Goal: Information Seeking & Learning: Learn about a topic

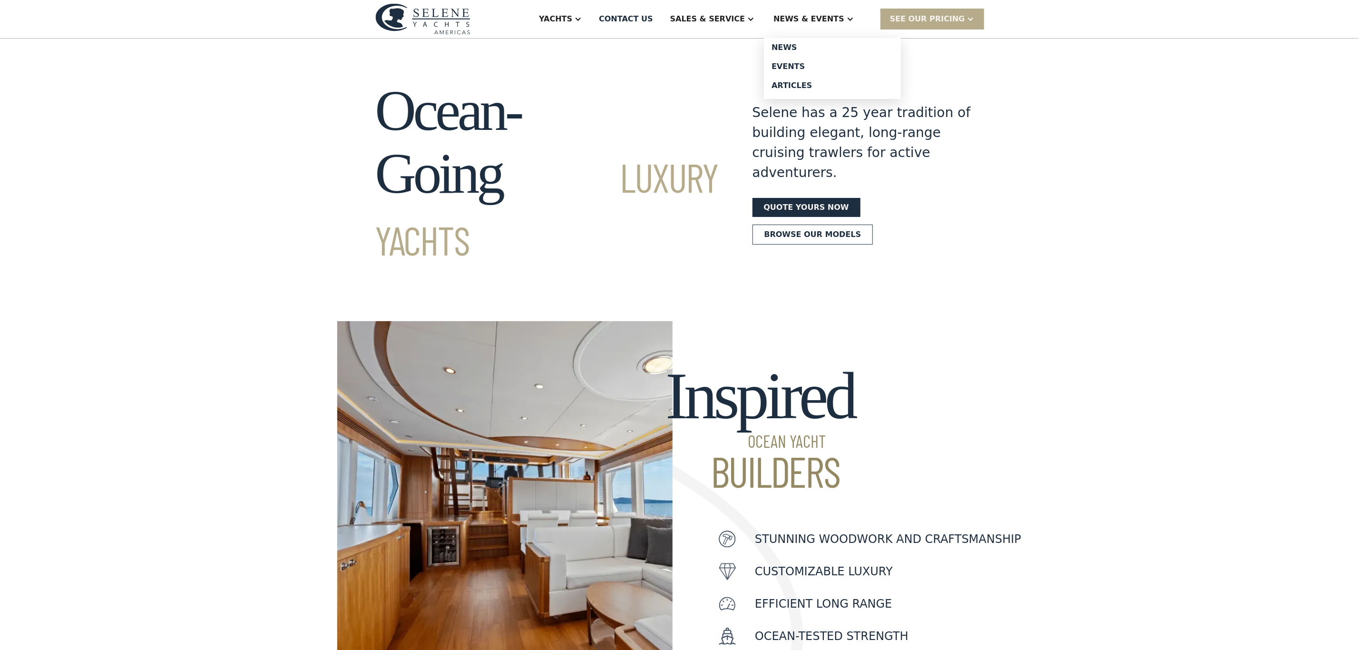
click at [821, 15] on div "News & EVENTS" at bounding box center [808, 18] width 71 height 11
click at [836, 20] on div "News & EVENTS" at bounding box center [808, 18] width 71 height 11
click at [815, 64] on div "Events" at bounding box center [833, 67] width 122 height 8
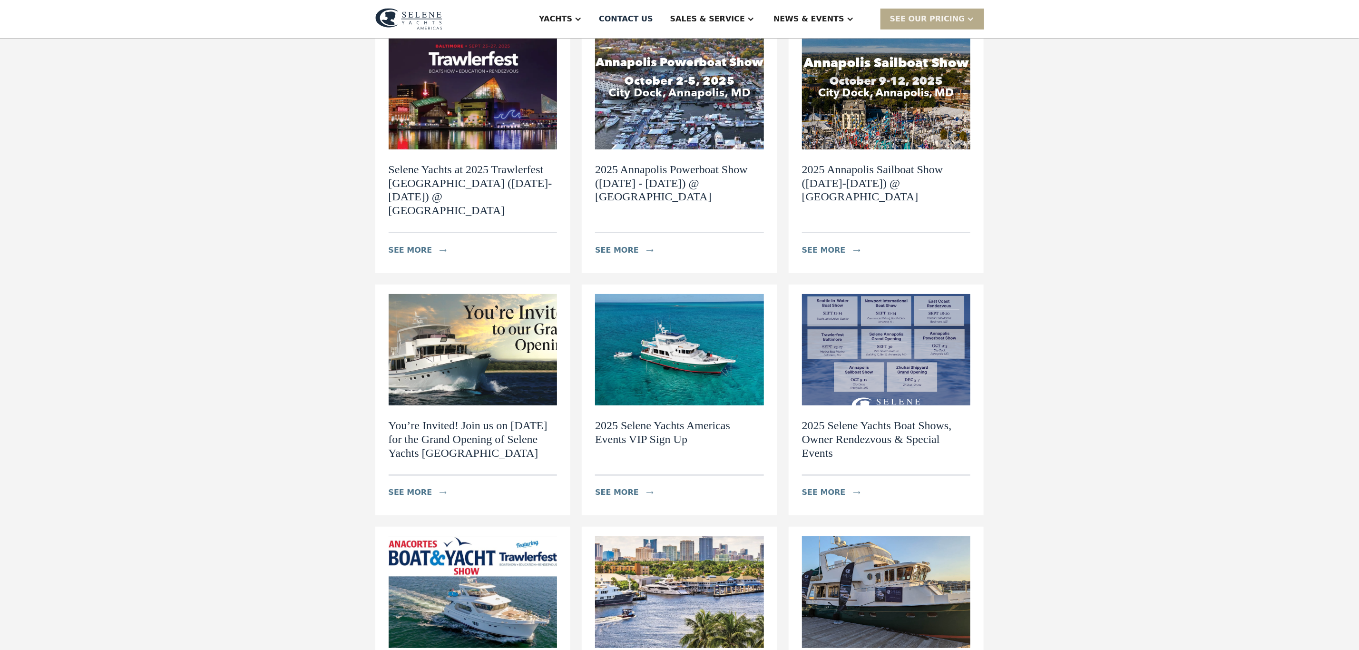
scroll to position [143, 0]
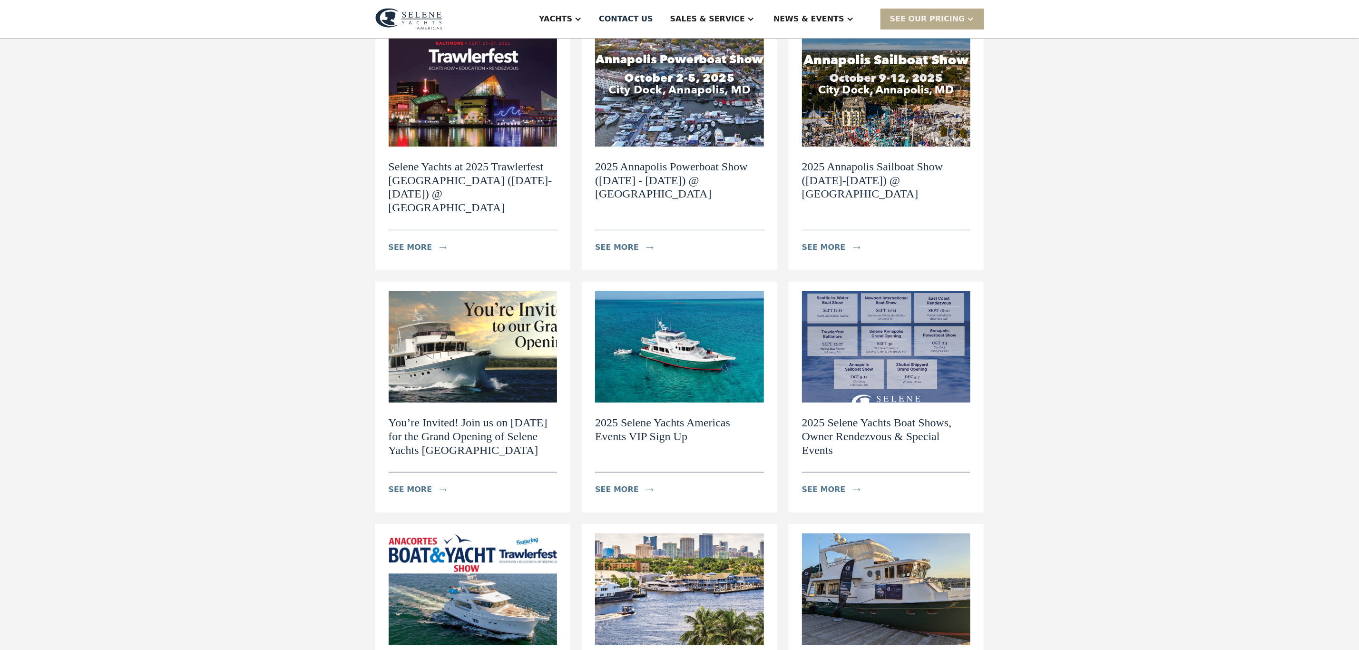
click at [895, 310] on img at bounding box center [886, 346] width 169 height 111
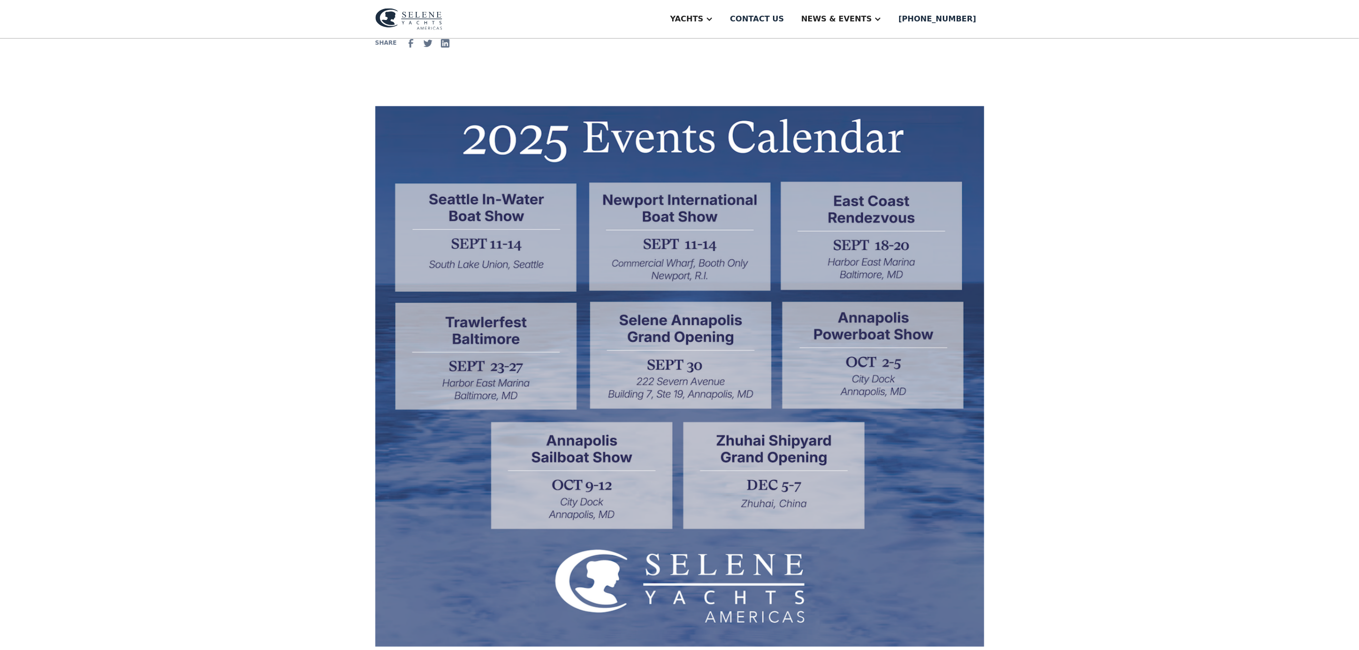
scroll to position [285, 0]
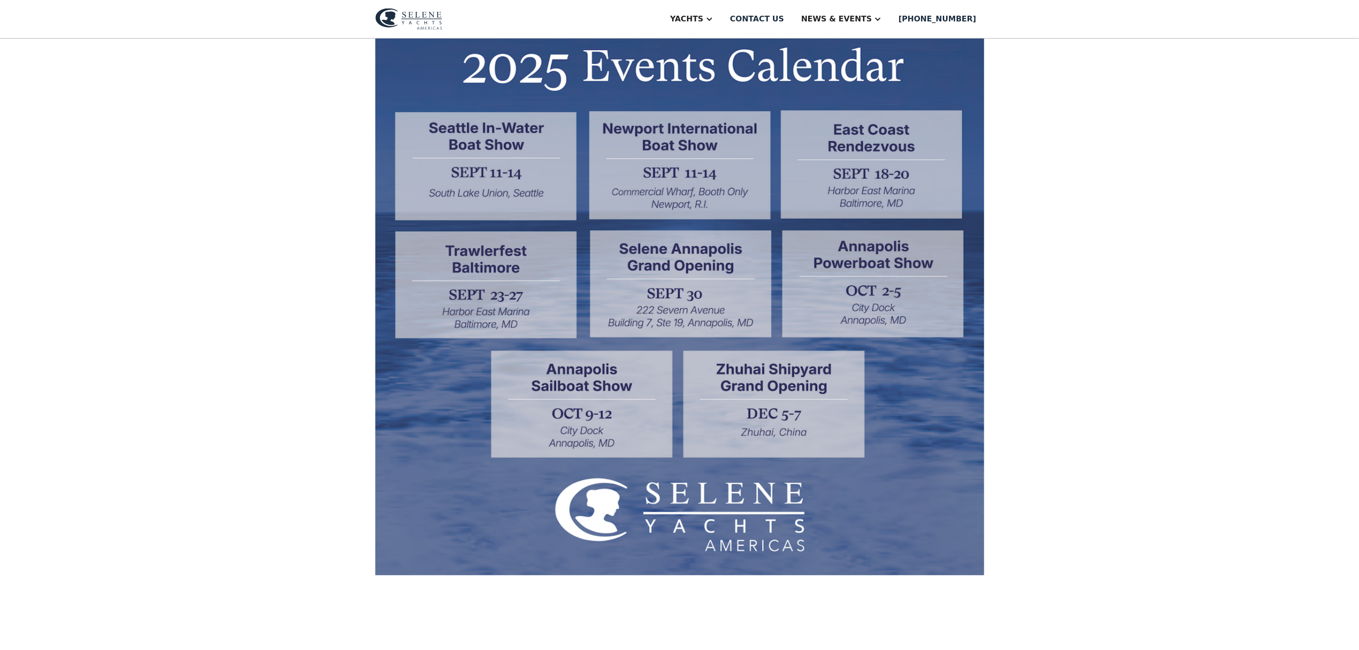
click at [286, 90] on div "2025 Selene Yachts Boat Shows, Owner Rendezvous & Special Events Discover the b…" at bounding box center [679, 622] width 1359 height 1738
click at [852, 66] on div "Events" at bounding box center [860, 67] width 122 height 8
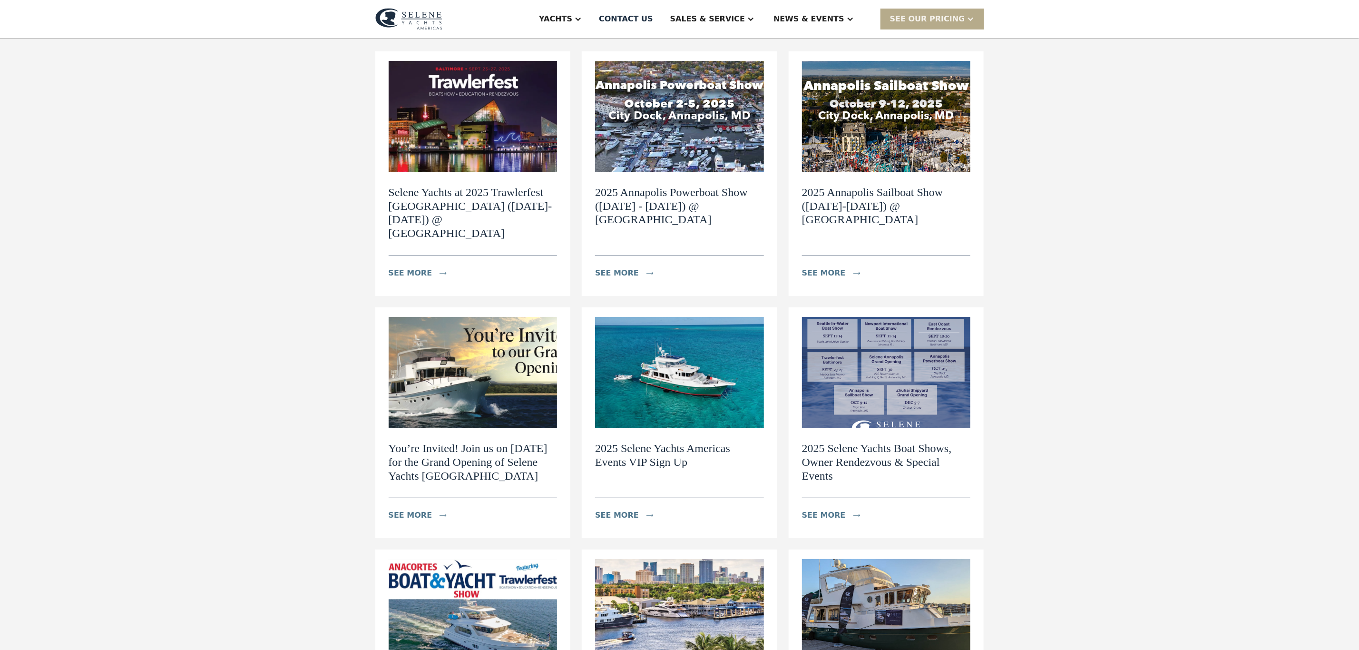
scroll to position [143, 0]
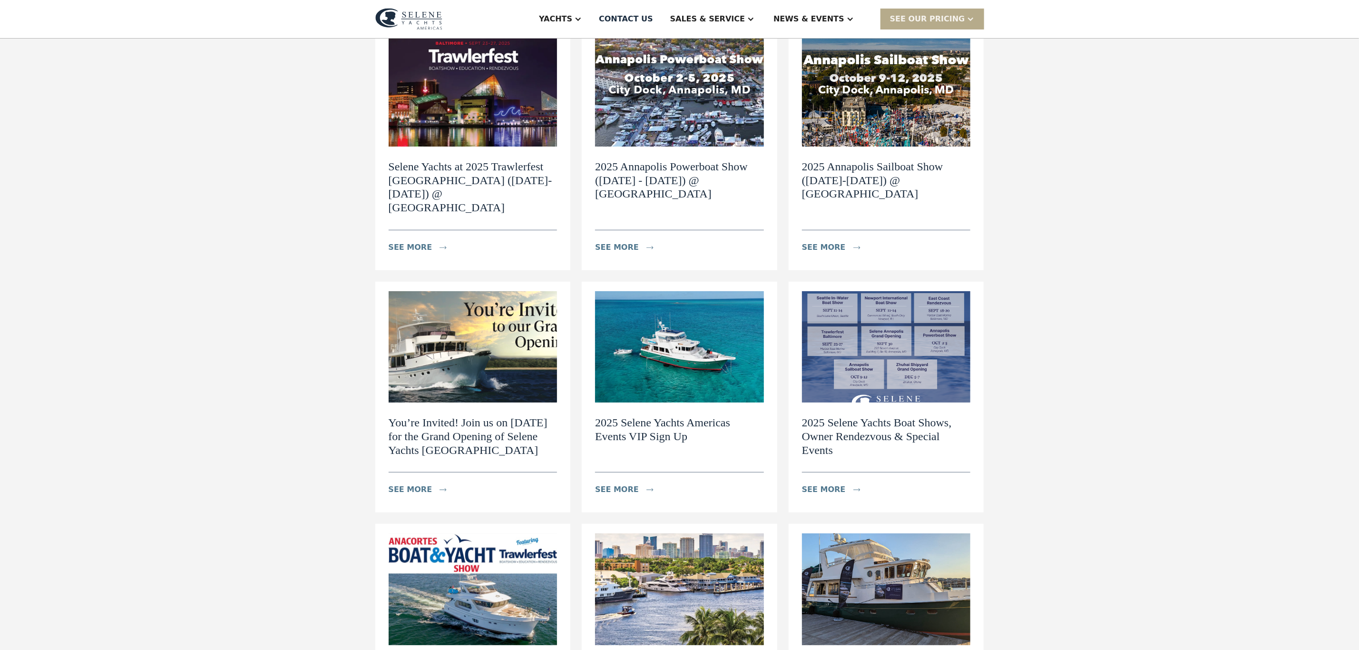
click at [648, 323] on img at bounding box center [679, 346] width 169 height 111
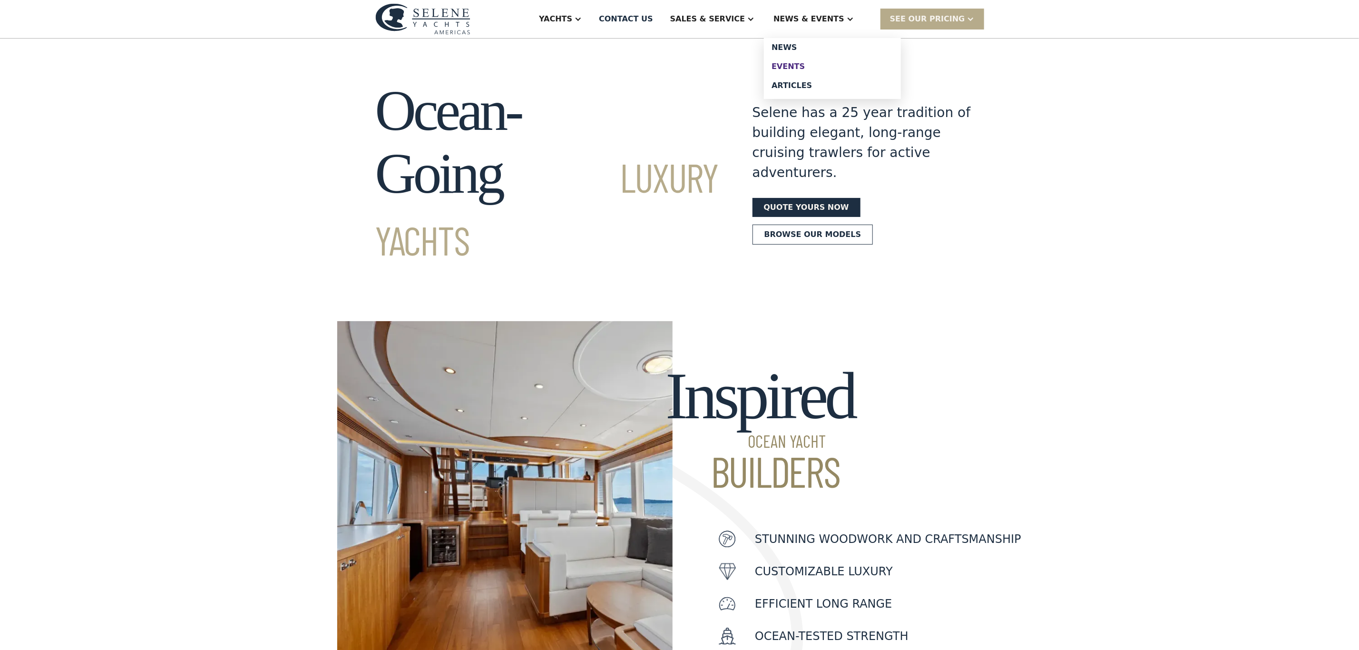
click at [824, 59] on link "Events" at bounding box center [832, 66] width 137 height 19
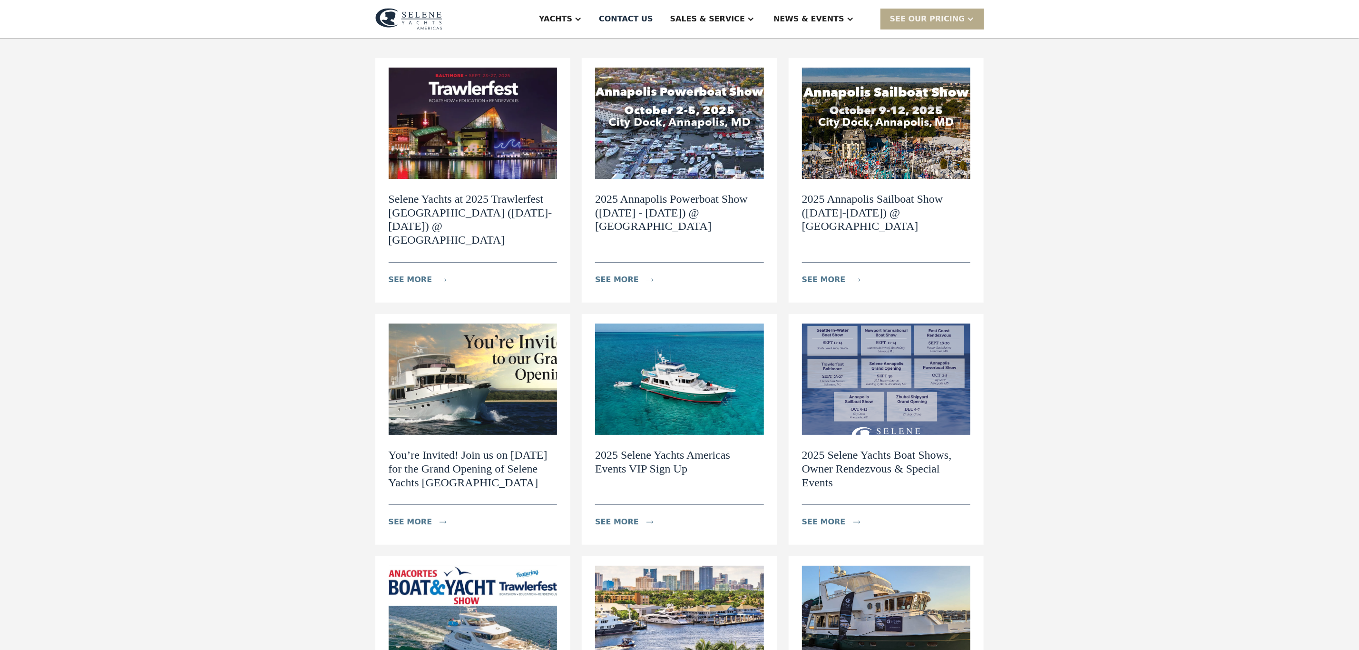
scroll to position [143, 0]
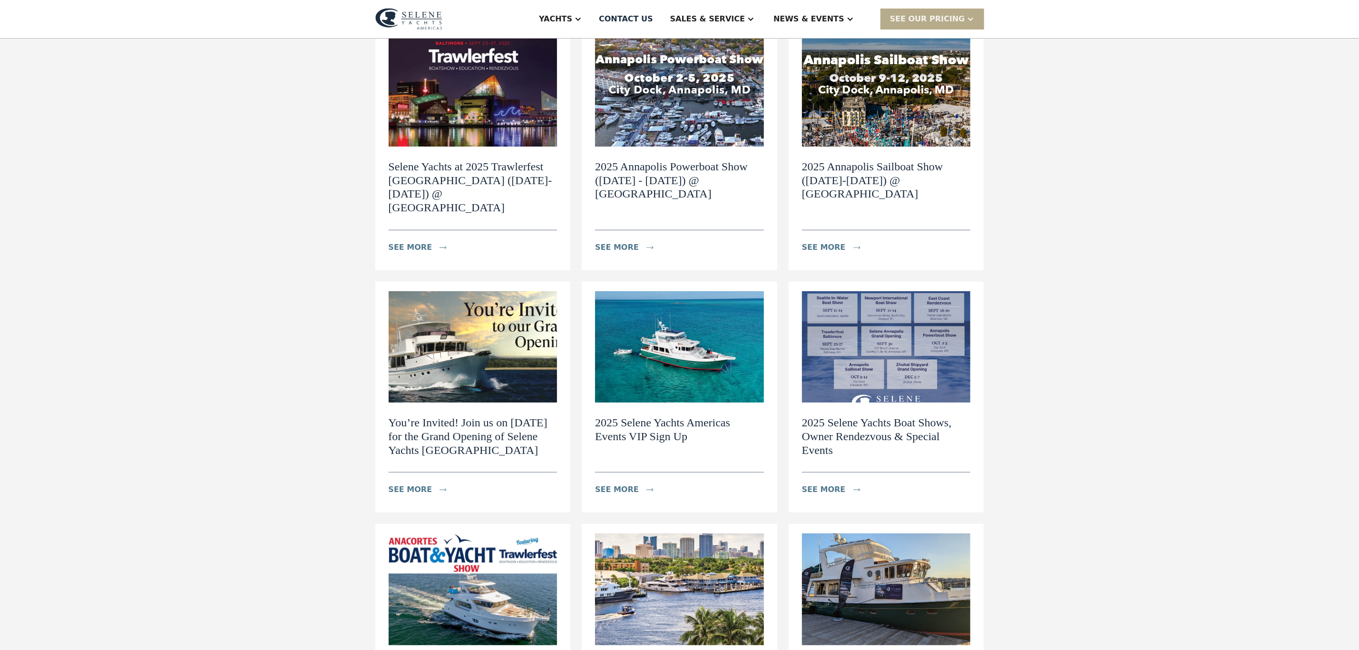
click at [485, 293] on img at bounding box center [473, 346] width 169 height 111
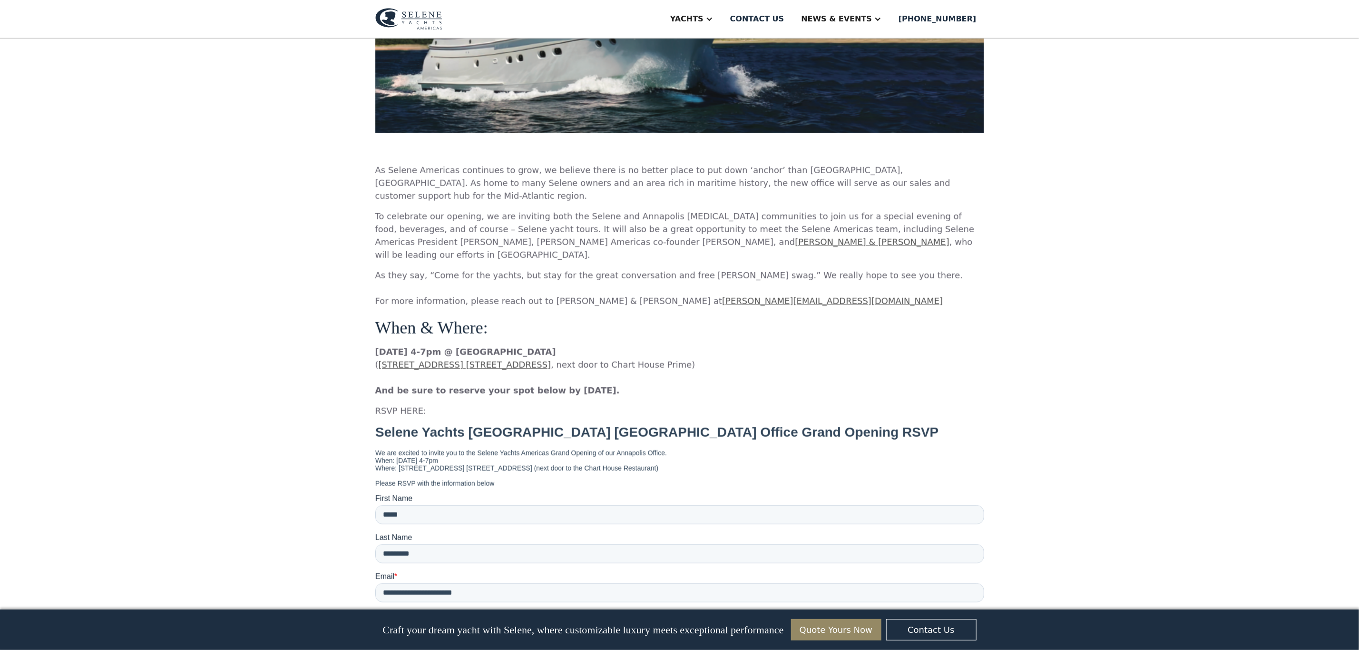
scroll to position [571, 0]
